Goal: Find specific fact: Find specific page/section

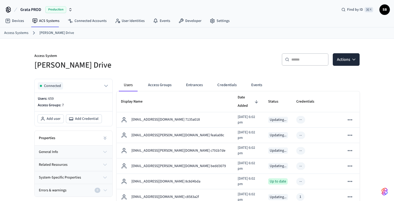
click at [301, 61] on input "text" at bounding box center [309, 59] width 34 height 5
paste input "**********"
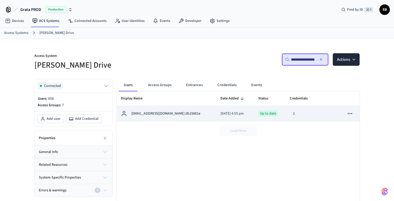
type input "**********"
click at [171, 115] on p "[EMAIL_ADDRESS][DOMAIN_NAME] db19881e" at bounding box center [165, 113] width 69 height 5
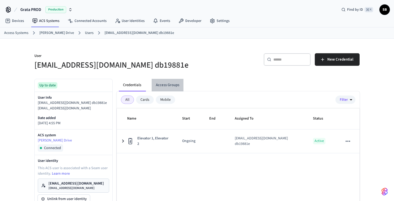
click at [172, 84] on button "Access Groups" at bounding box center [168, 85] width 32 height 13
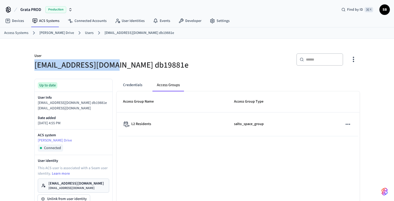
drag, startPoint x: 106, startPoint y: 67, endPoint x: 35, endPoint y: 69, distance: 70.7
click at [35, 69] on h5 "[EMAIL_ADDRESS][DOMAIN_NAME] db19881e" at bounding box center [114, 65] width 160 height 11
copy h5 "[EMAIL_ADDRESS][DOMAIN_NAME]"
click at [130, 86] on button "Credentials" at bounding box center [133, 85] width 28 height 13
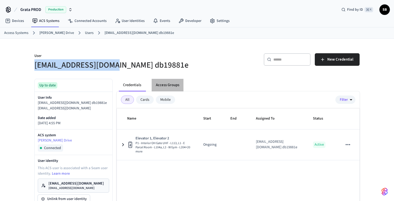
click at [170, 88] on button "Access Groups" at bounding box center [168, 85] width 32 height 13
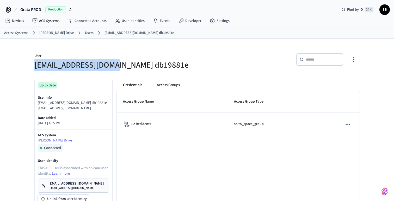
click at [137, 86] on button "Credentials" at bounding box center [133, 85] width 28 height 13
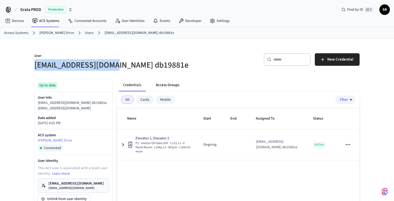
click at [167, 86] on button "Access Groups" at bounding box center [168, 85] width 32 height 13
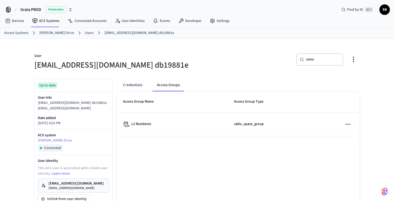
click at [85, 32] on link "Users" at bounding box center [89, 32] width 9 height 5
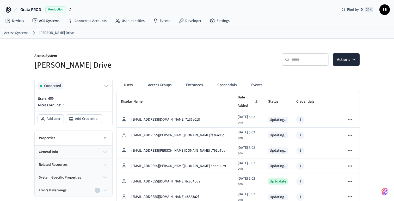
click at [302, 57] on div "​ ​" at bounding box center [305, 59] width 47 height 13
paste input "**********"
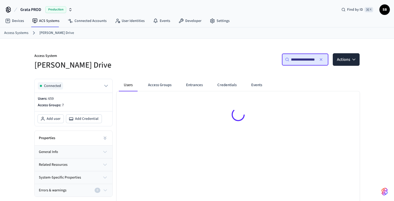
type input "**********"
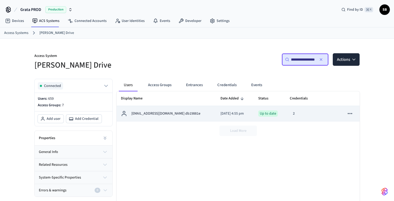
scroll to position [0, 0]
click at [161, 115] on p "[EMAIL_ADDRESS][DOMAIN_NAME] db19881e" at bounding box center [165, 113] width 69 height 5
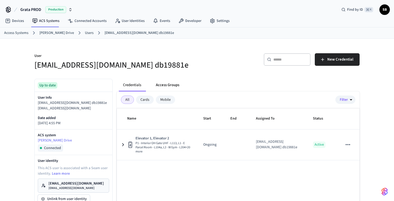
click at [169, 88] on button "Access Groups" at bounding box center [168, 85] width 32 height 13
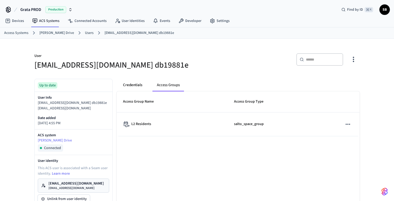
click at [133, 85] on button "Credentials" at bounding box center [133, 85] width 28 height 13
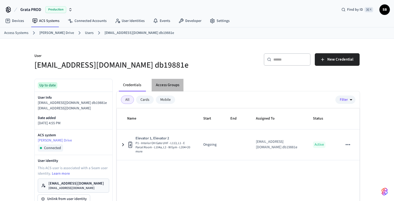
click at [166, 85] on button "Access Groups" at bounding box center [168, 85] width 32 height 13
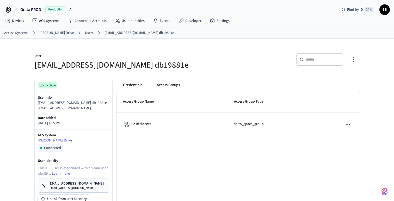
click at [137, 87] on button "Credentials" at bounding box center [133, 85] width 28 height 13
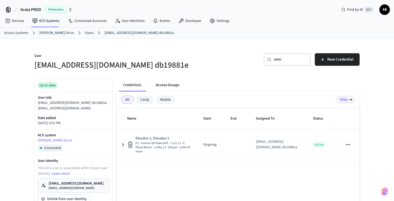
click at [166, 85] on button "Access Groups" at bounding box center [168, 85] width 32 height 13
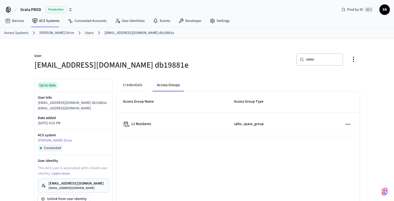
click at [85, 33] on link "Users" at bounding box center [89, 32] width 9 height 5
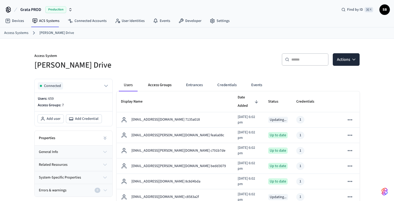
click at [159, 85] on button "Access Groups" at bounding box center [160, 85] width 32 height 13
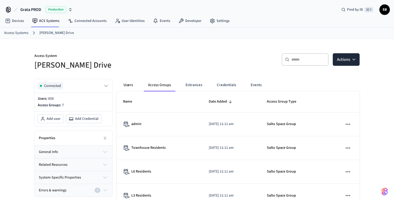
click at [130, 84] on button "Users" at bounding box center [128, 85] width 19 height 13
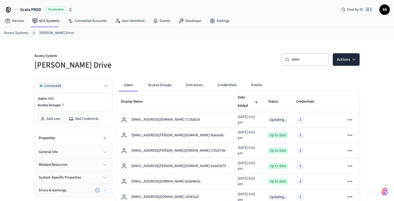
click at [301, 63] on div "​ ​" at bounding box center [305, 59] width 47 height 13
paste input "**********"
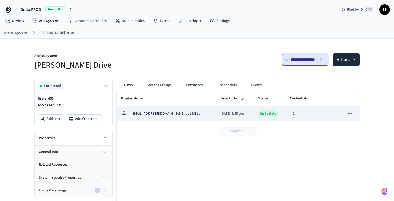
type input "**********"
click at [182, 112] on div "[EMAIL_ADDRESS][DOMAIN_NAME] db19881e" at bounding box center [166, 113] width 91 height 6
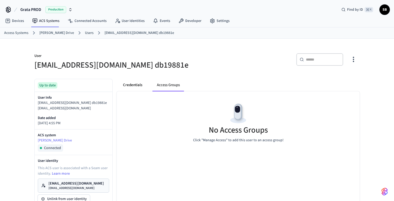
click at [132, 85] on button "Credentials" at bounding box center [133, 85] width 28 height 13
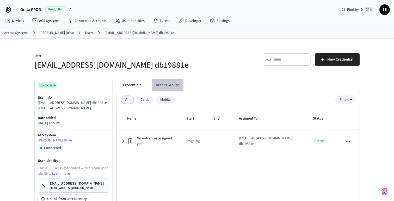
click at [168, 87] on button "Access Groups" at bounding box center [168, 85] width 32 height 13
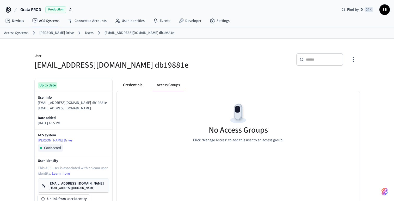
click at [131, 85] on button "Credentials" at bounding box center [133, 85] width 28 height 13
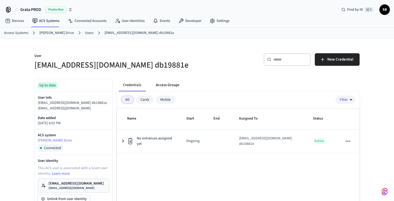
click at [171, 83] on button "Access Groups" at bounding box center [168, 85] width 32 height 13
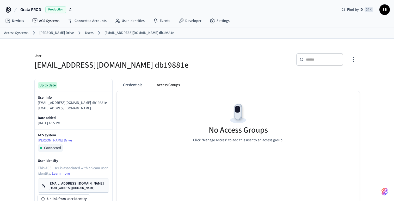
click at [54, 33] on link "[PERSON_NAME] Drive" at bounding box center [56, 32] width 35 height 5
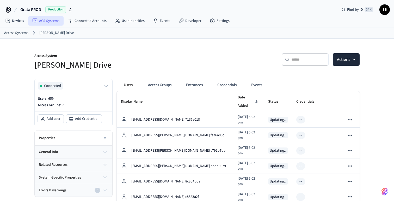
click at [46, 22] on link "ACS Systems" at bounding box center [45, 20] width 35 height 9
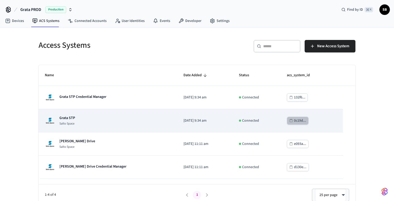
click at [301, 122] on div "0c19d..." at bounding box center [300, 120] width 12 height 7
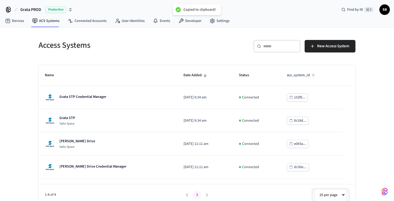
click at [304, 75] on span "acs_system_id" at bounding box center [302, 75] width 30 height 8
drag, startPoint x: 289, startPoint y: 75, endPoint x: 308, endPoint y: 77, distance: 19.9
click at [308, 77] on span "acs_system_id" at bounding box center [302, 75] width 30 height 8
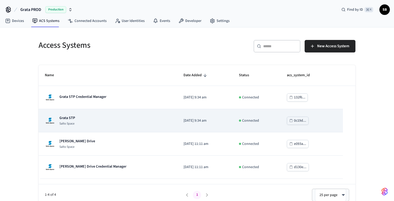
click at [300, 121] on div "0c19d..." at bounding box center [300, 120] width 12 height 7
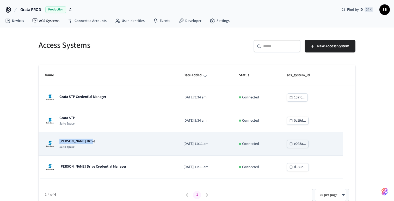
drag, startPoint x: 91, startPoint y: 142, endPoint x: 60, endPoint y: 141, distance: 31.1
click at [60, 141] on div "[PERSON_NAME] Drive Salto Space" at bounding box center [108, 144] width 126 height 10
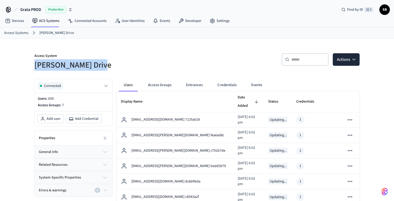
drag, startPoint x: 106, startPoint y: 65, endPoint x: 30, endPoint y: 65, distance: 76.7
click at [30, 65] on div "Access System [PERSON_NAME] Drive" at bounding box center [111, 58] width 166 height 23
copy h5 "[PERSON_NAME] Drive"
